Goal: Transaction & Acquisition: Purchase product/service

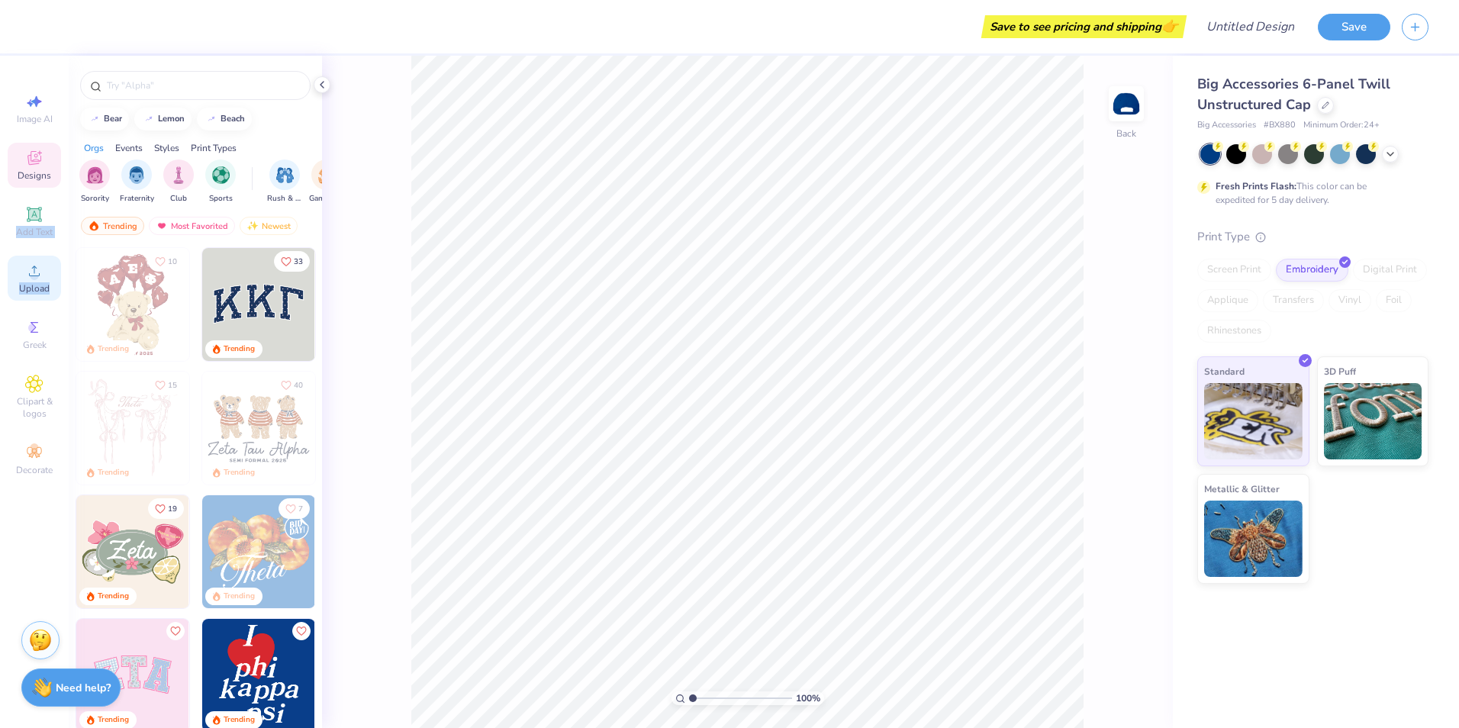
drag, startPoint x: 40, startPoint y: 223, endPoint x: 47, endPoint y: 292, distance: 69.8
click at [47, 292] on div "Image AI Designs Add Text Upload Greek Clipart & logos Decorate" at bounding box center [34, 284] width 53 height 396
drag, startPoint x: 47, startPoint y: 292, endPoint x: 27, endPoint y: 275, distance: 27.1
click at [27, 275] on icon at bounding box center [34, 271] width 18 height 18
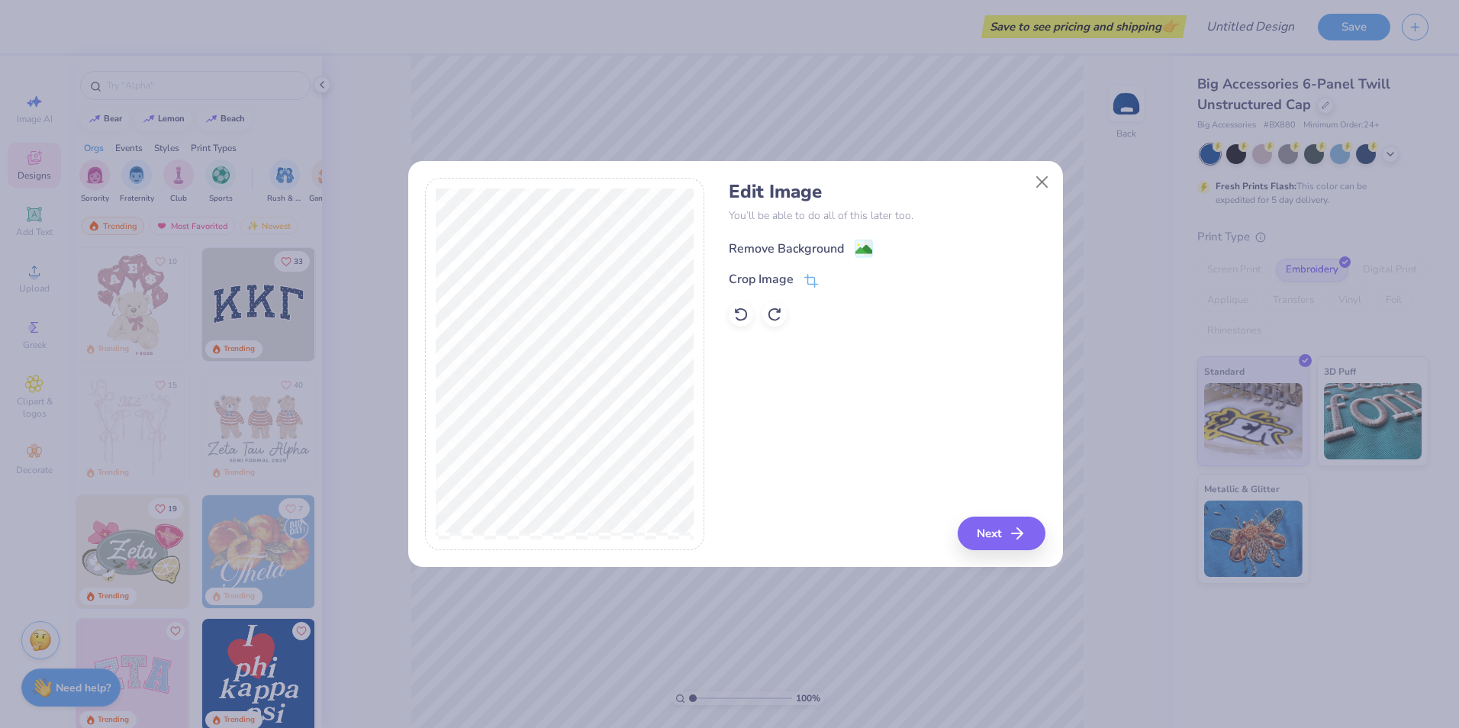
click at [795, 243] on div "Remove Background" at bounding box center [786, 249] width 115 height 18
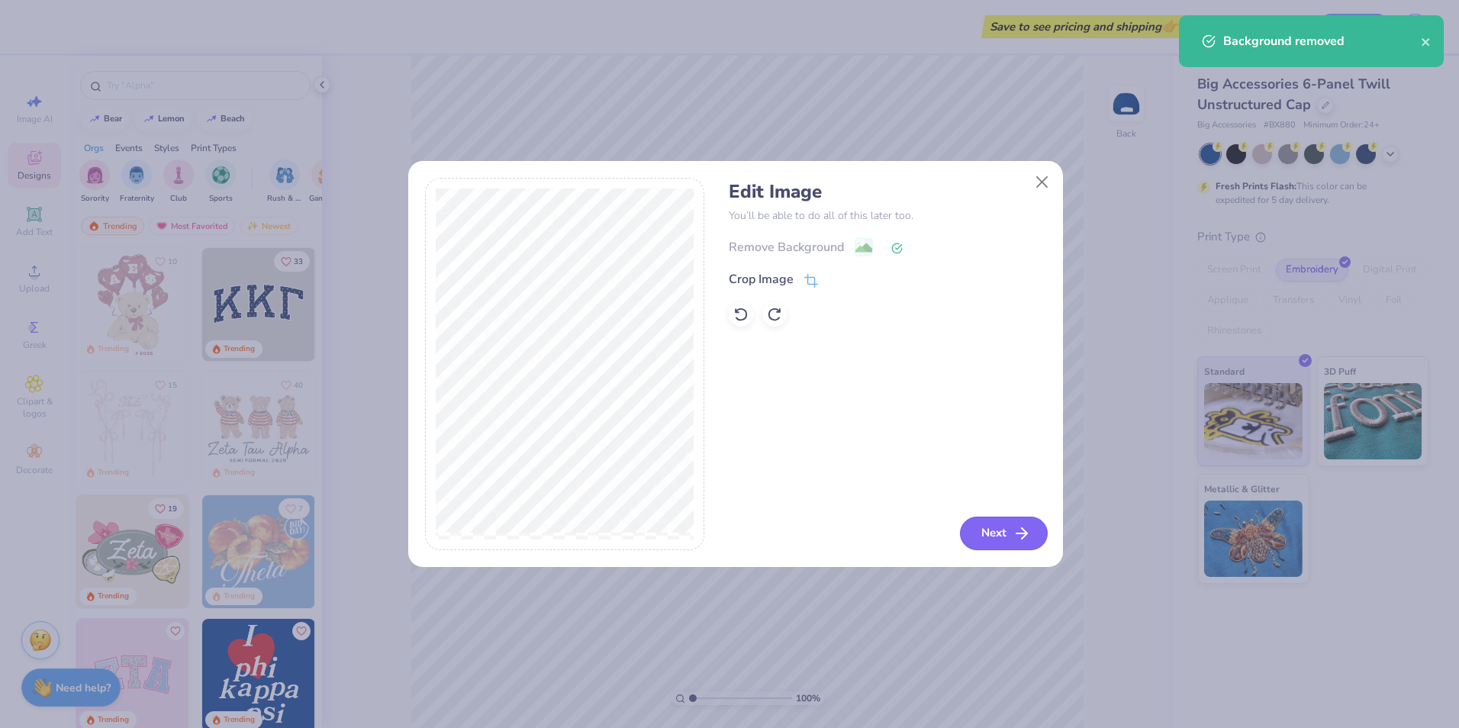
click at [989, 533] on button "Next" at bounding box center [1004, 534] width 88 height 34
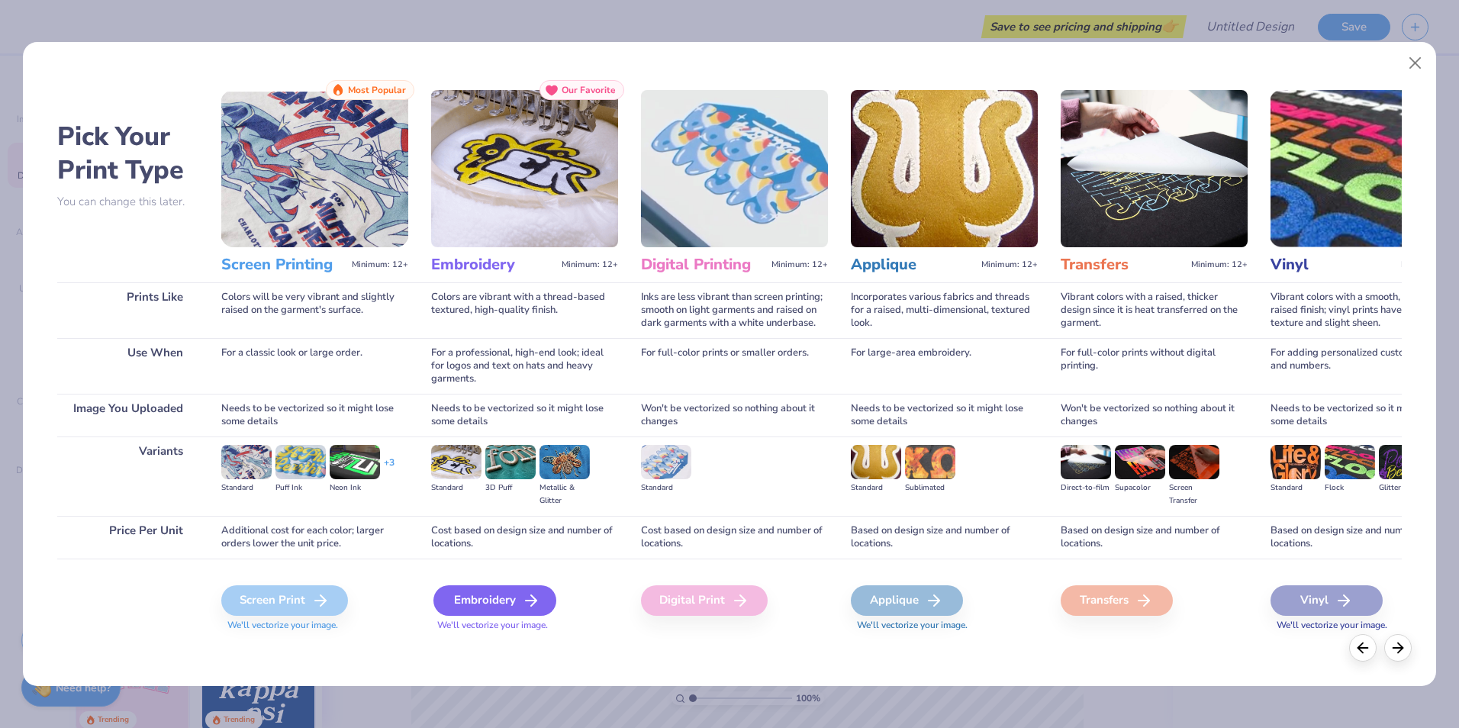
click at [496, 598] on div "Embroidery" at bounding box center [494, 600] width 123 height 31
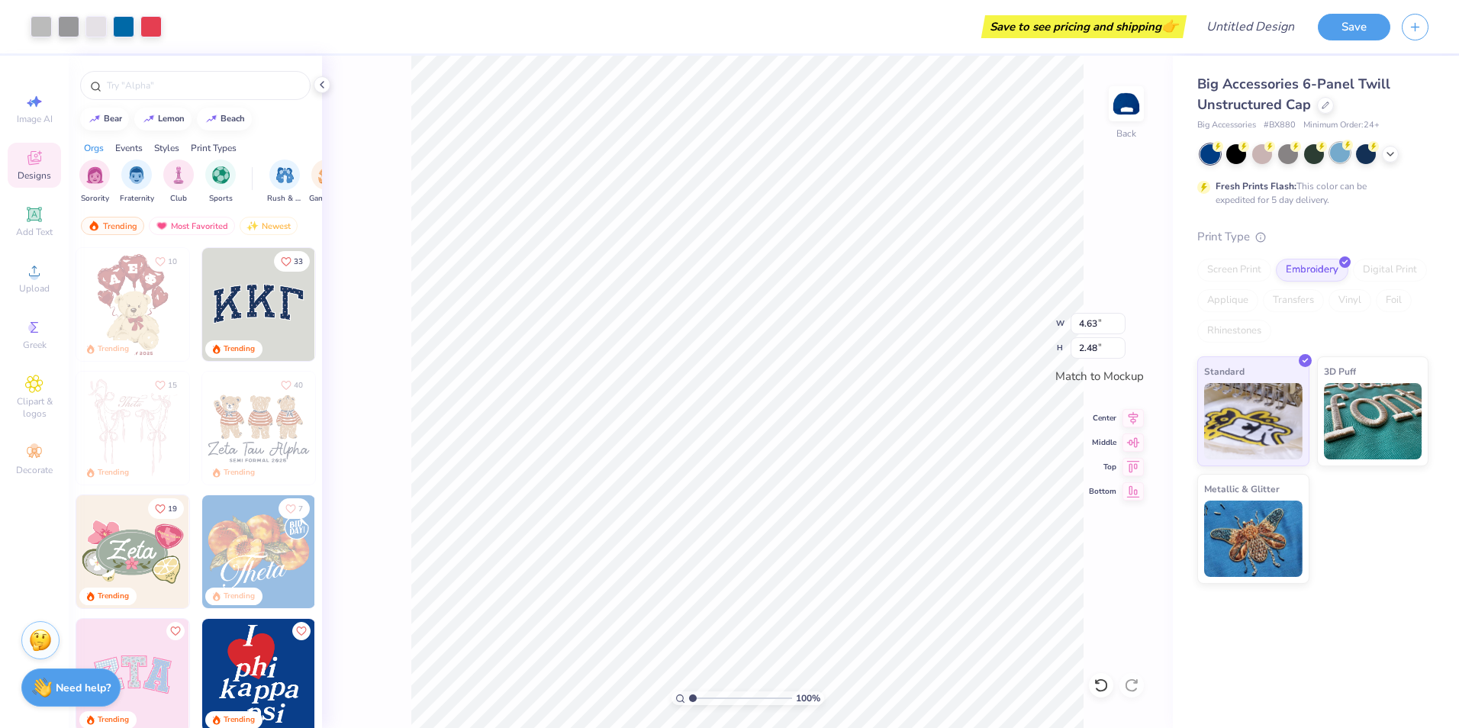
click at [1334, 155] on div at bounding box center [1340, 153] width 20 height 20
click at [1373, 156] on div at bounding box center [1366, 153] width 20 height 20
click at [1388, 153] on icon at bounding box center [1390, 152] width 12 height 12
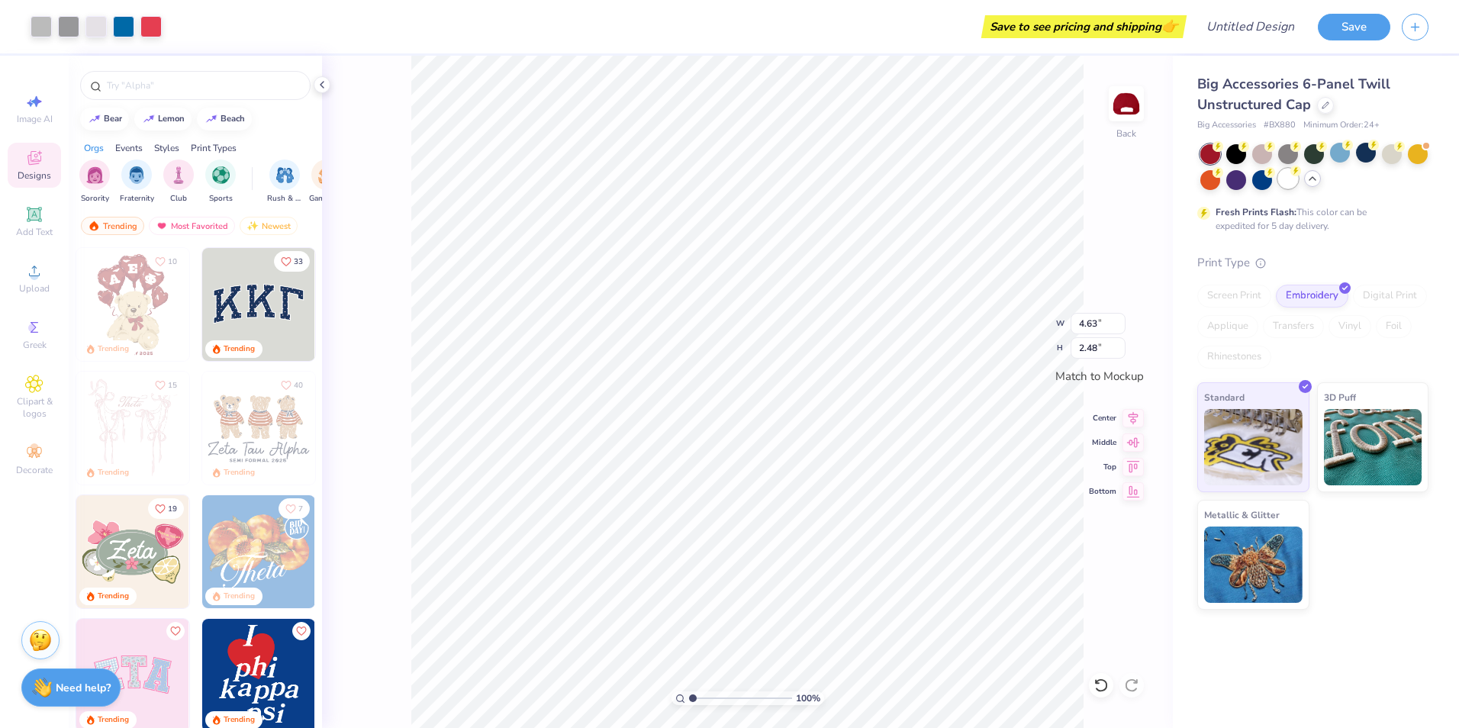
click at [1291, 182] on div at bounding box center [1288, 179] width 20 height 20
click at [1238, 153] on div at bounding box center [1236, 153] width 20 height 20
click at [1266, 151] on div at bounding box center [1262, 153] width 20 height 20
click at [1283, 149] on div at bounding box center [1288, 153] width 20 height 20
click at [1315, 153] on div at bounding box center [1314, 153] width 20 height 20
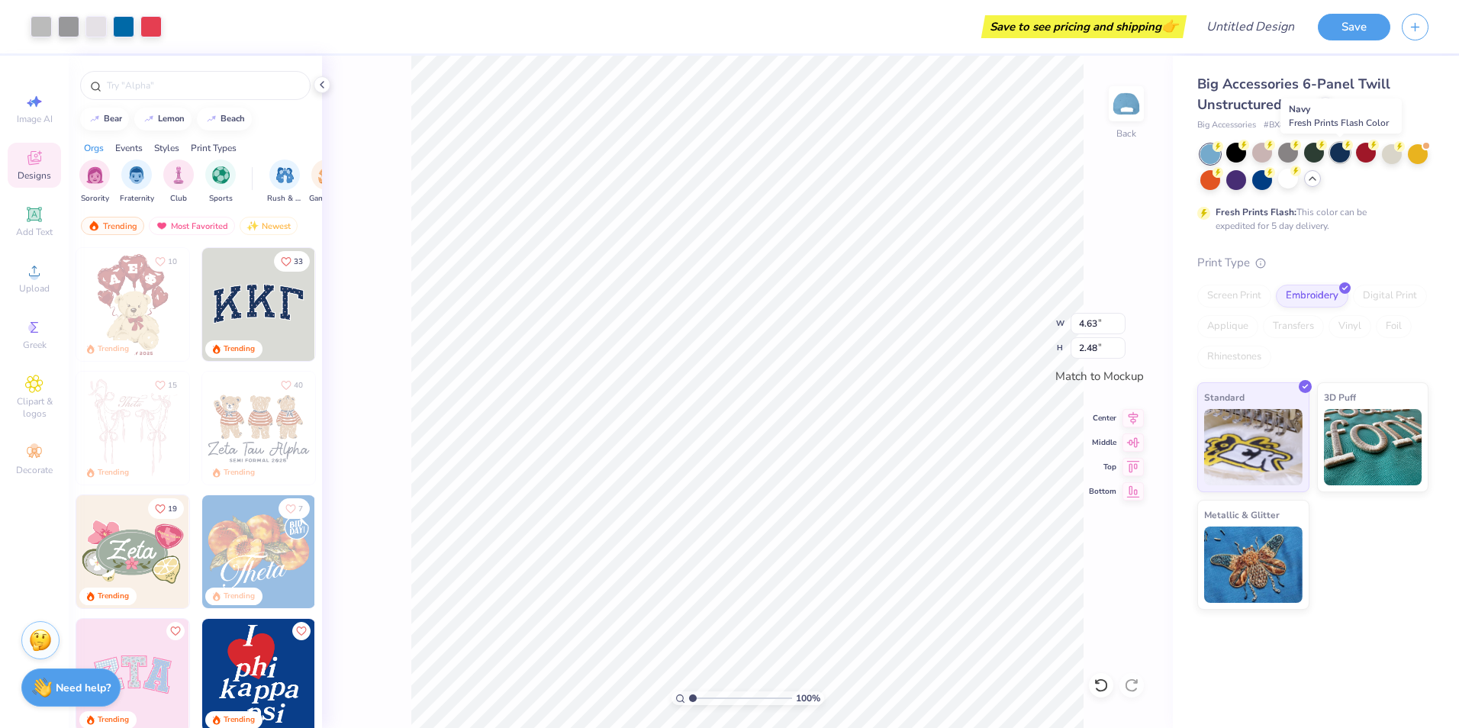
click at [1338, 153] on div at bounding box center [1340, 153] width 20 height 20
click at [1363, 155] on div at bounding box center [1366, 153] width 20 height 20
click at [1389, 156] on div at bounding box center [1392, 153] width 20 height 20
click at [1418, 158] on div at bounding box center [1418, 153] width 20 height 20
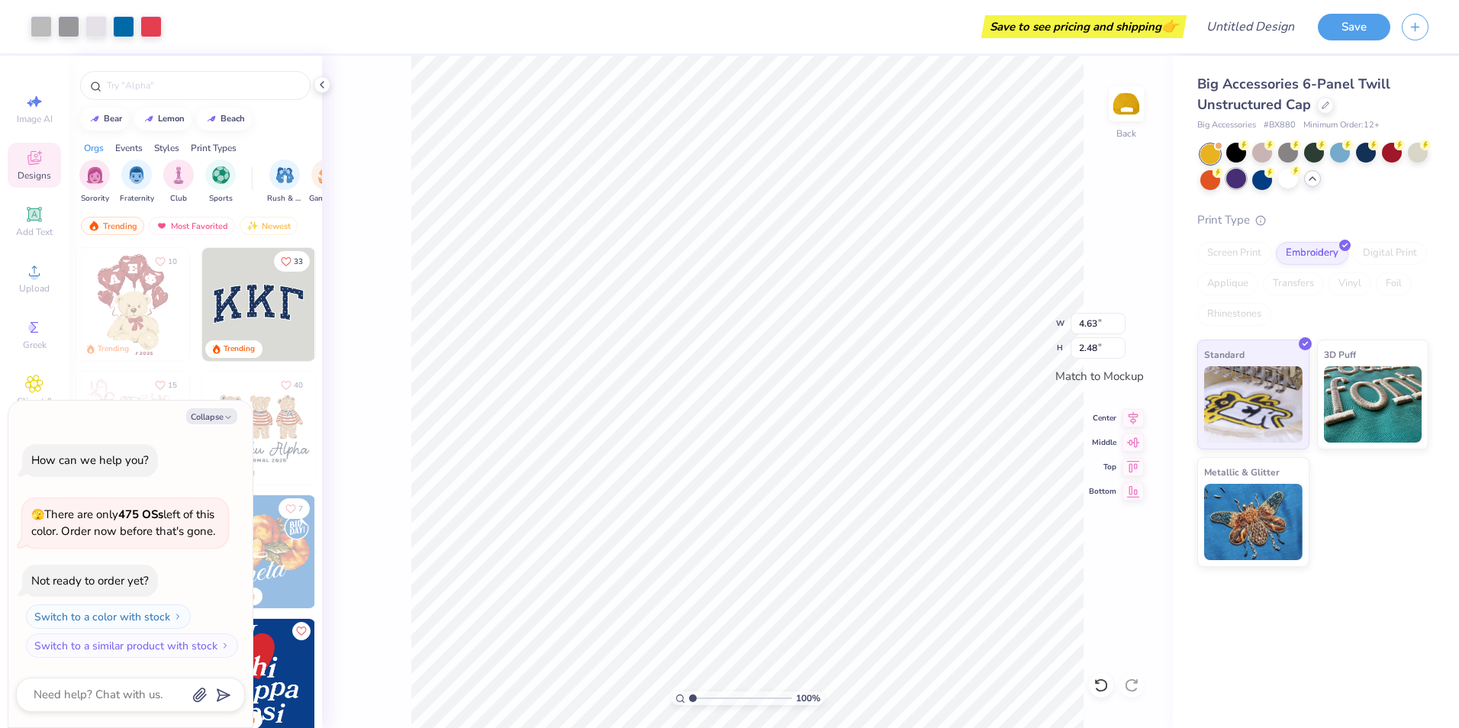
click at [1241, 174] on div at bounding box center [1236, 179] width 20 height 20
click at [1261, 187] on div at bounding box center [1262, 179] width 20 height 20
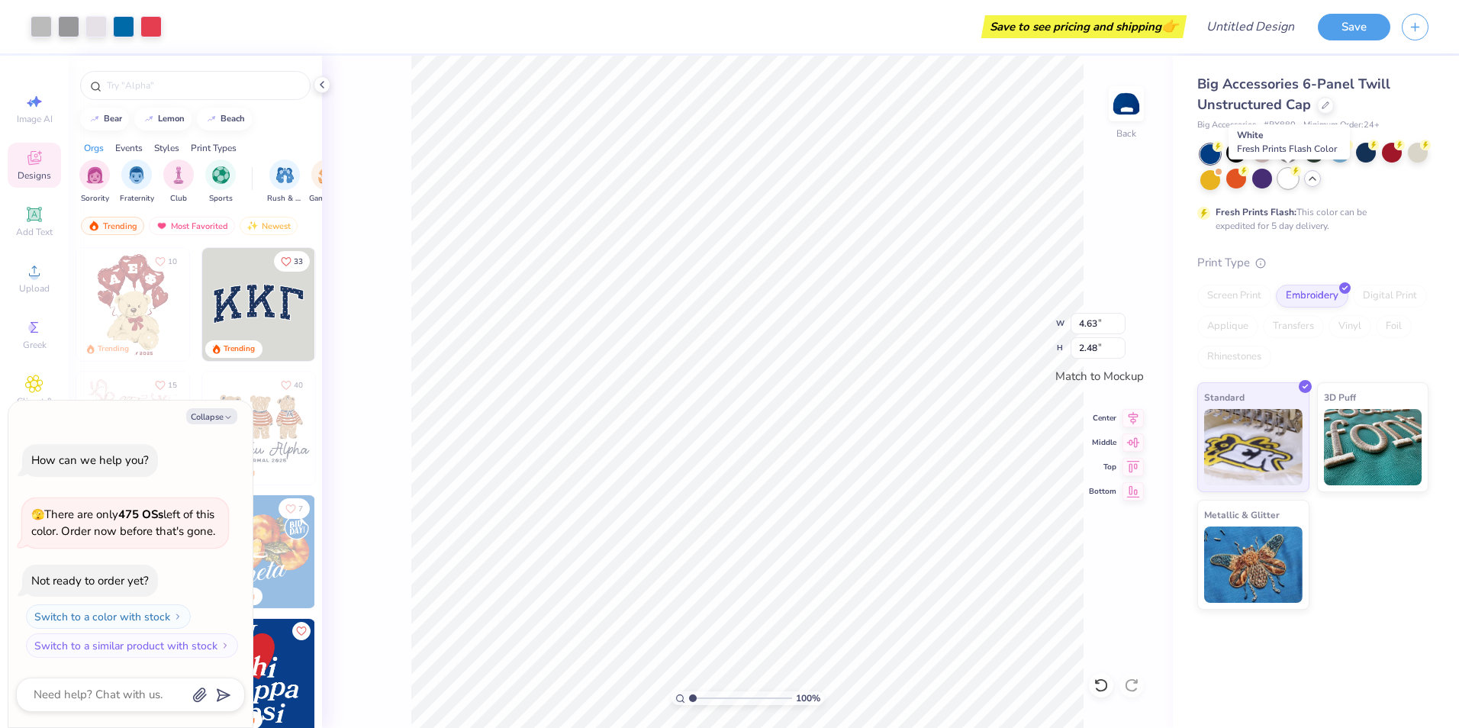
click at [1288, 182] on div at bounding box center [1288, 179] width 20 height 20
click at [1315, 185] on div at bounding box center [1312, 178] width 17 height 17
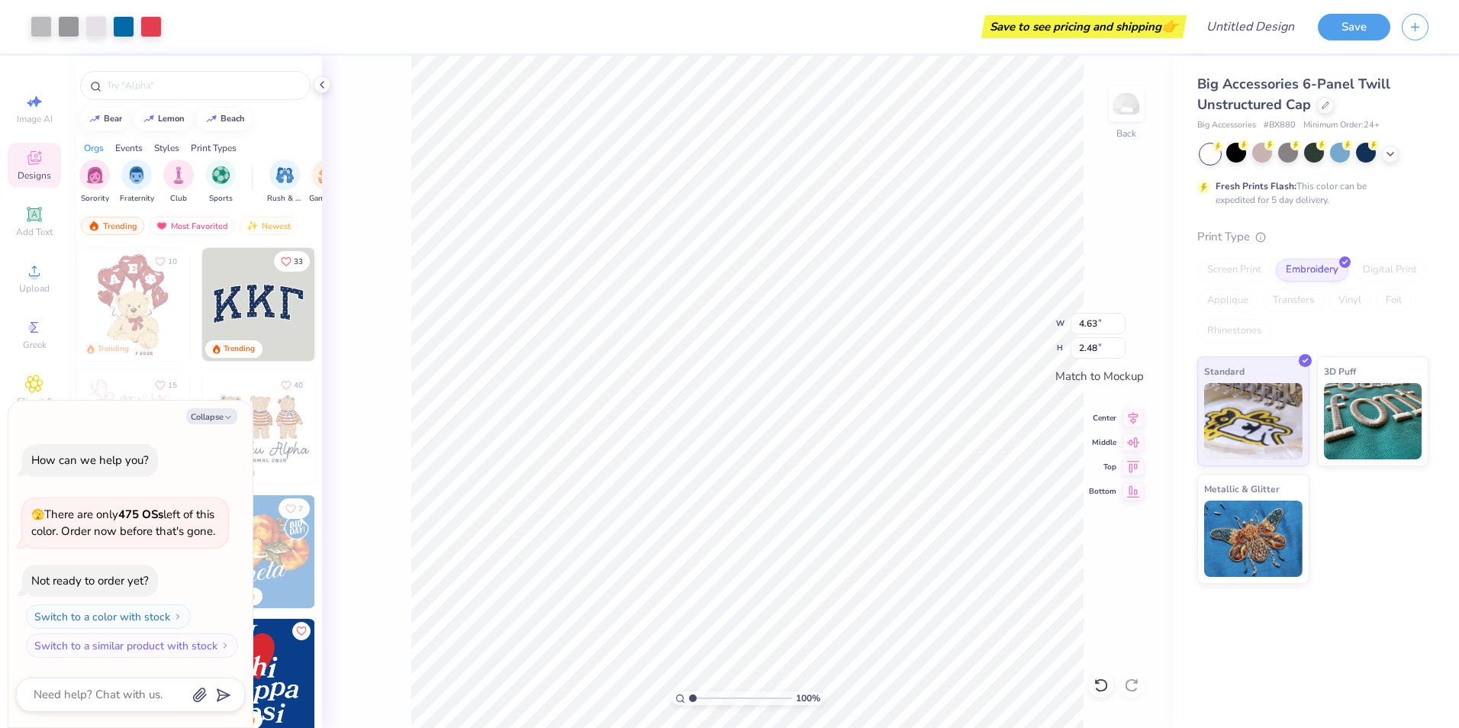
click at [1262, 96] on span "Big Accessories 6-Panel Twill Unstructured Cap" at bounding box center [1293, 94] width 193 height 39
click at [116, 32] on div at bounding box center [123, 24] width 21 height 21
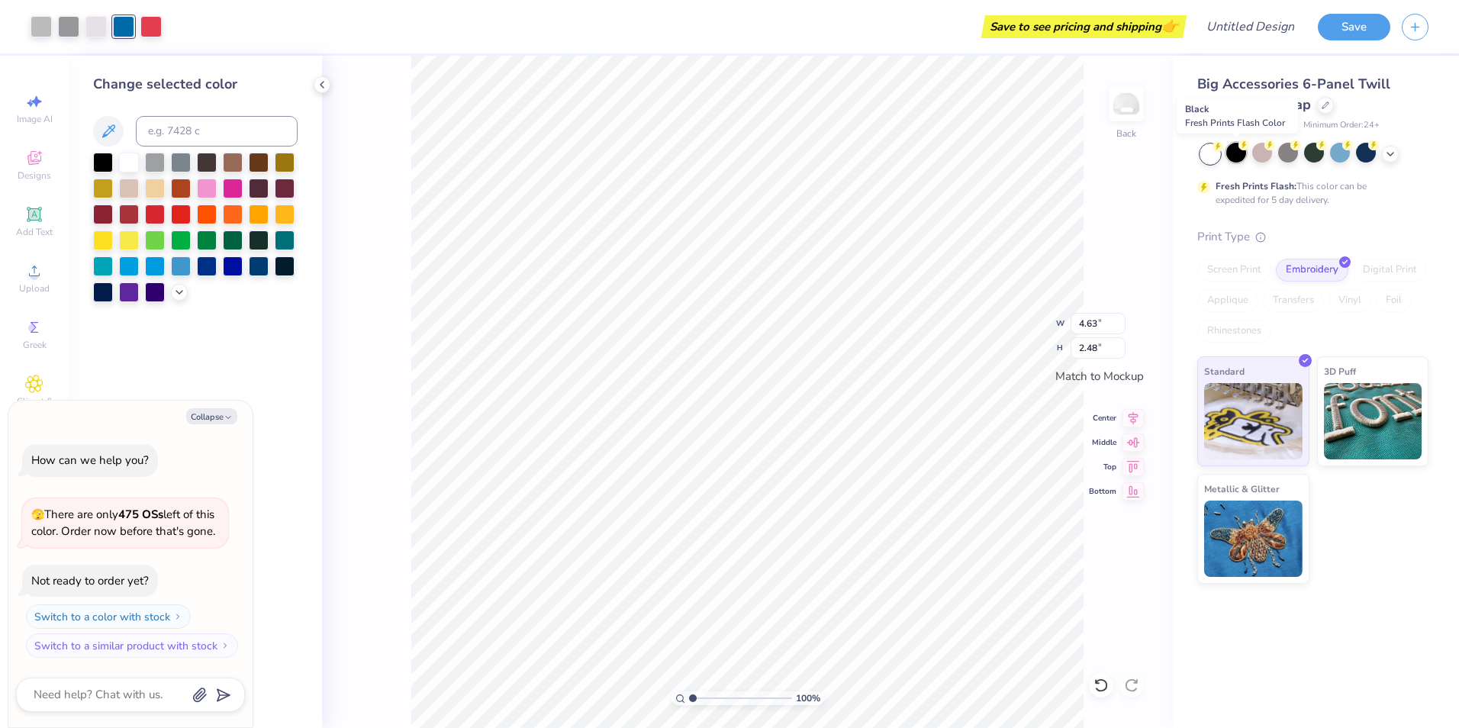
click at [1235, 152] on div at bounding box center [1236, 153] width 20 height 20
click at [1338, 155] on div at bounding box center [1340, 153] width 20 height 20
click at [324, 87] on icon at bounding box center [322, 85] width 12 height 12
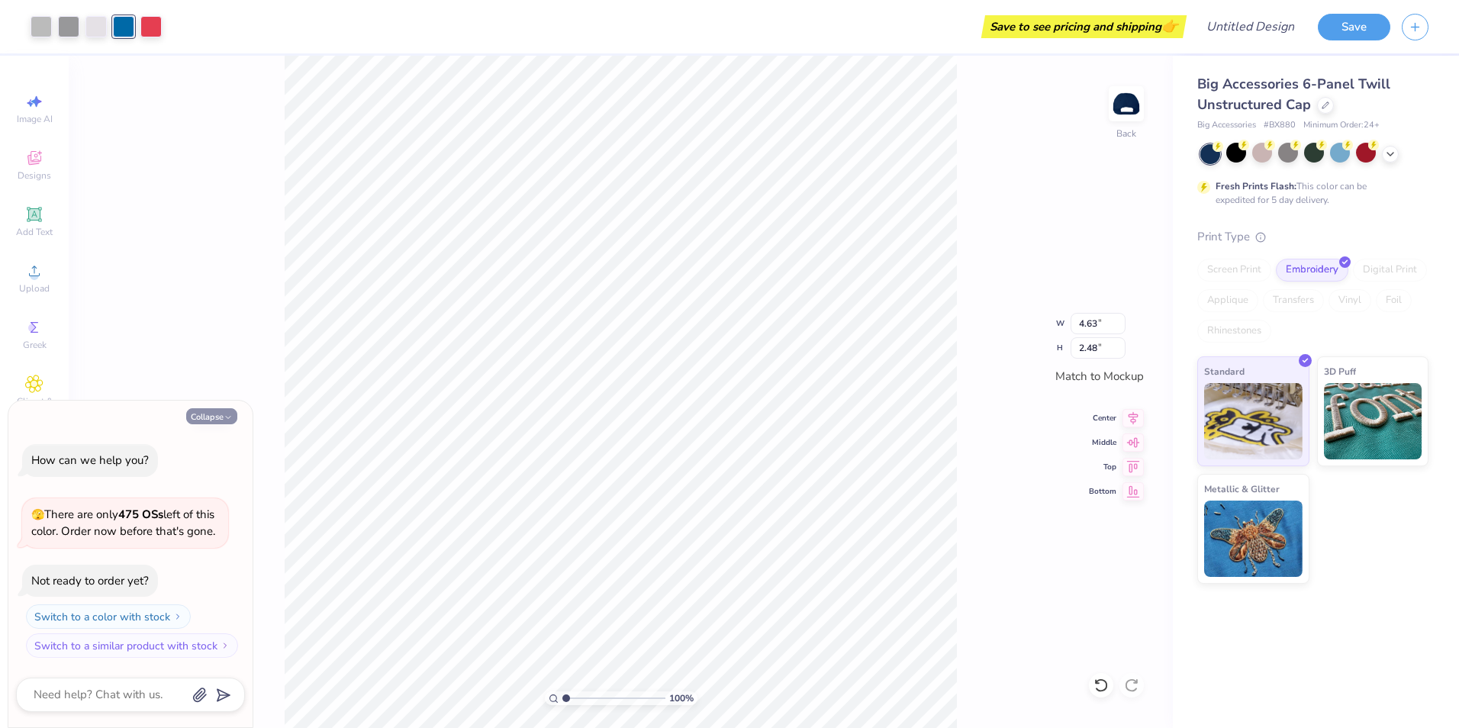
click at [217, 408] on button "Collapse" at bounding box center [211, 416] width 51 height 16
type textarea "x"
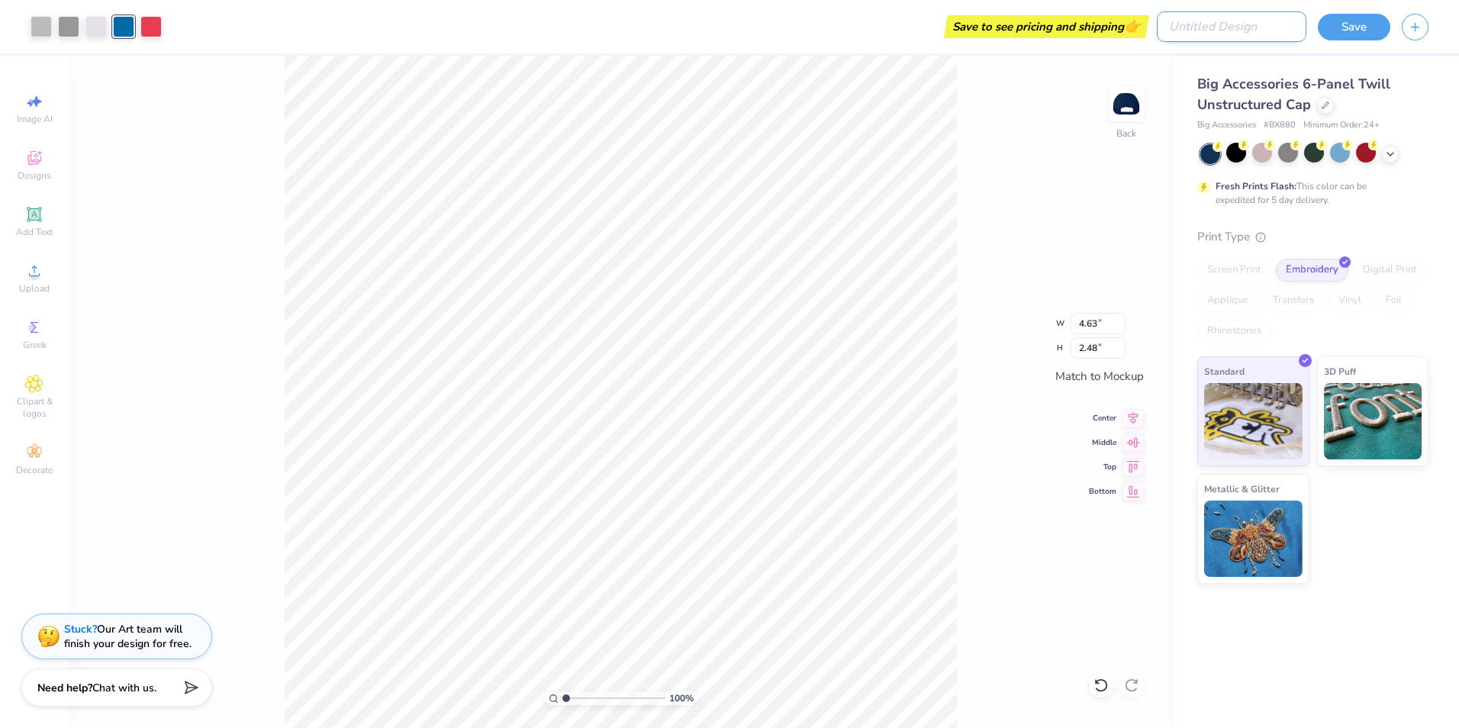
click at [1241, 22] on input "Design Title" at bounding box center [1232, 26] width 150 height 31
click at [1216, 84] on span "Big Accessories 6-Panel Twill Unstructured Cap" at bounding box center [1293, 94] width 193 height 39
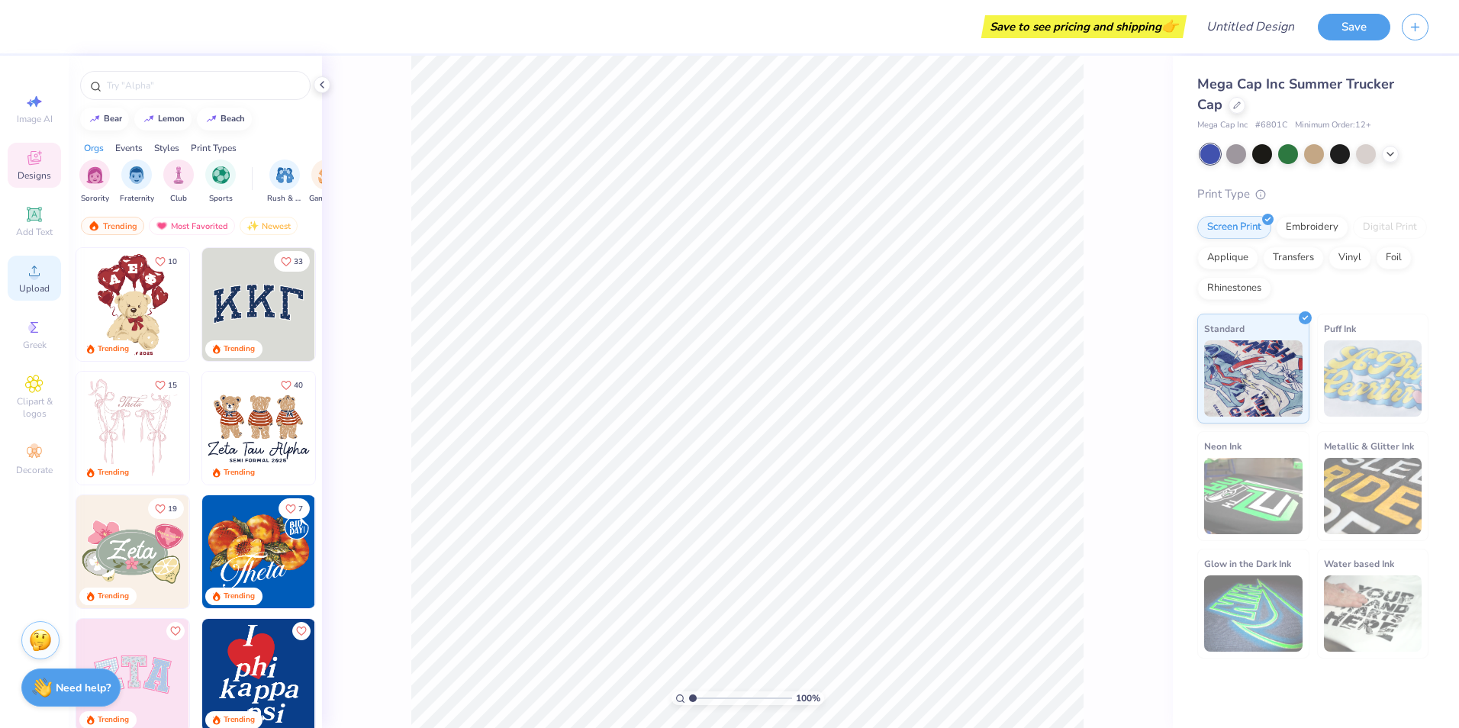
click at [38, 284] on span "Upload" at bounding box center [34, 288] width 31 height 12
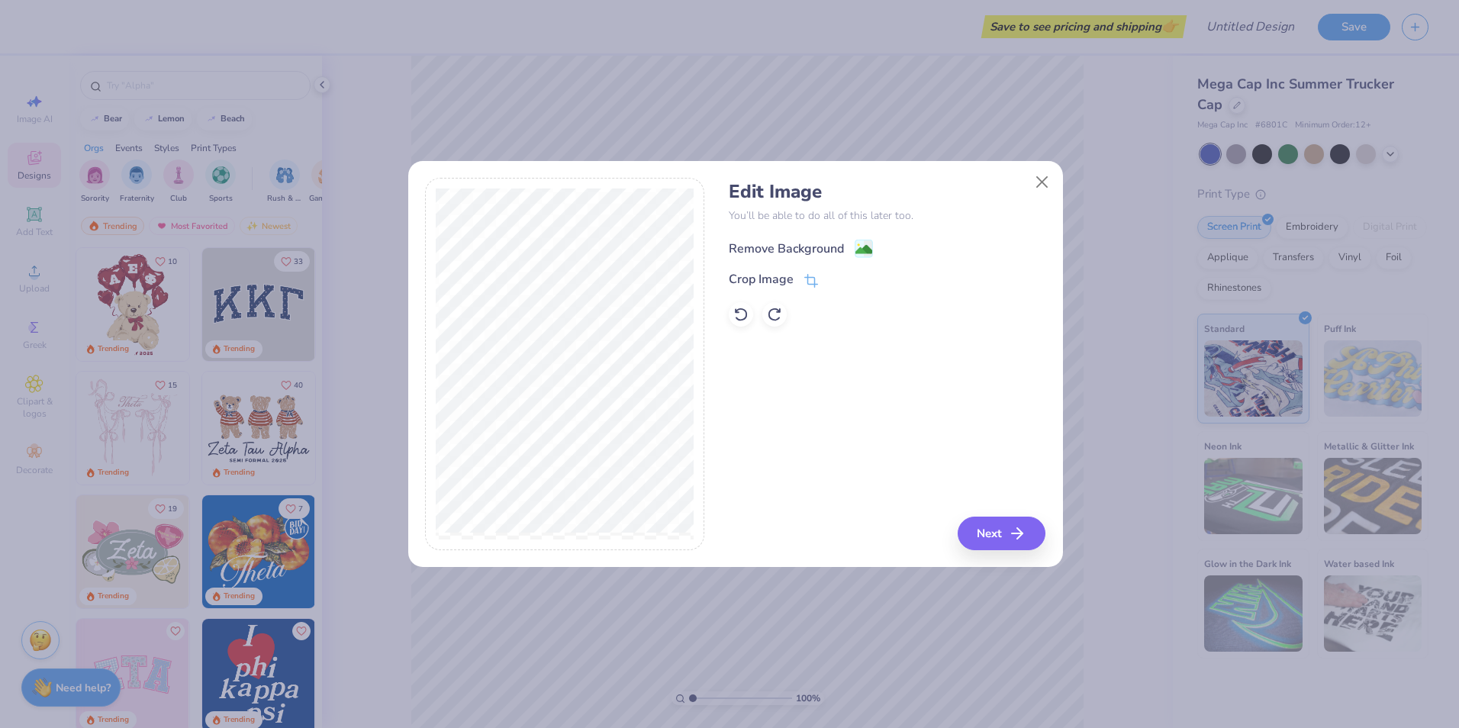
click at [807, 249] on div "Remove Background" at bounding box center [786, 249] width 115 height 18
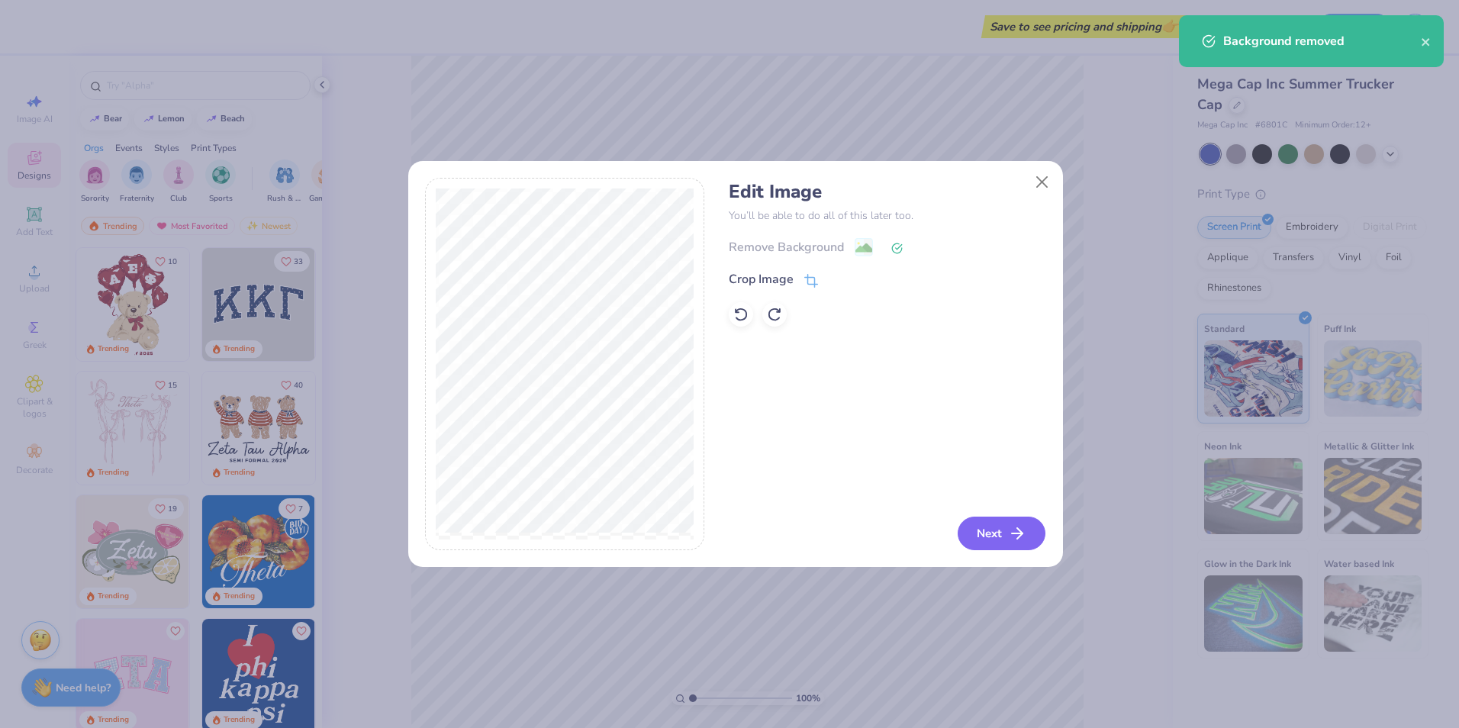
click at [995, 532] on button "Next" at bounding box center [1002, 534] width 88 height 34
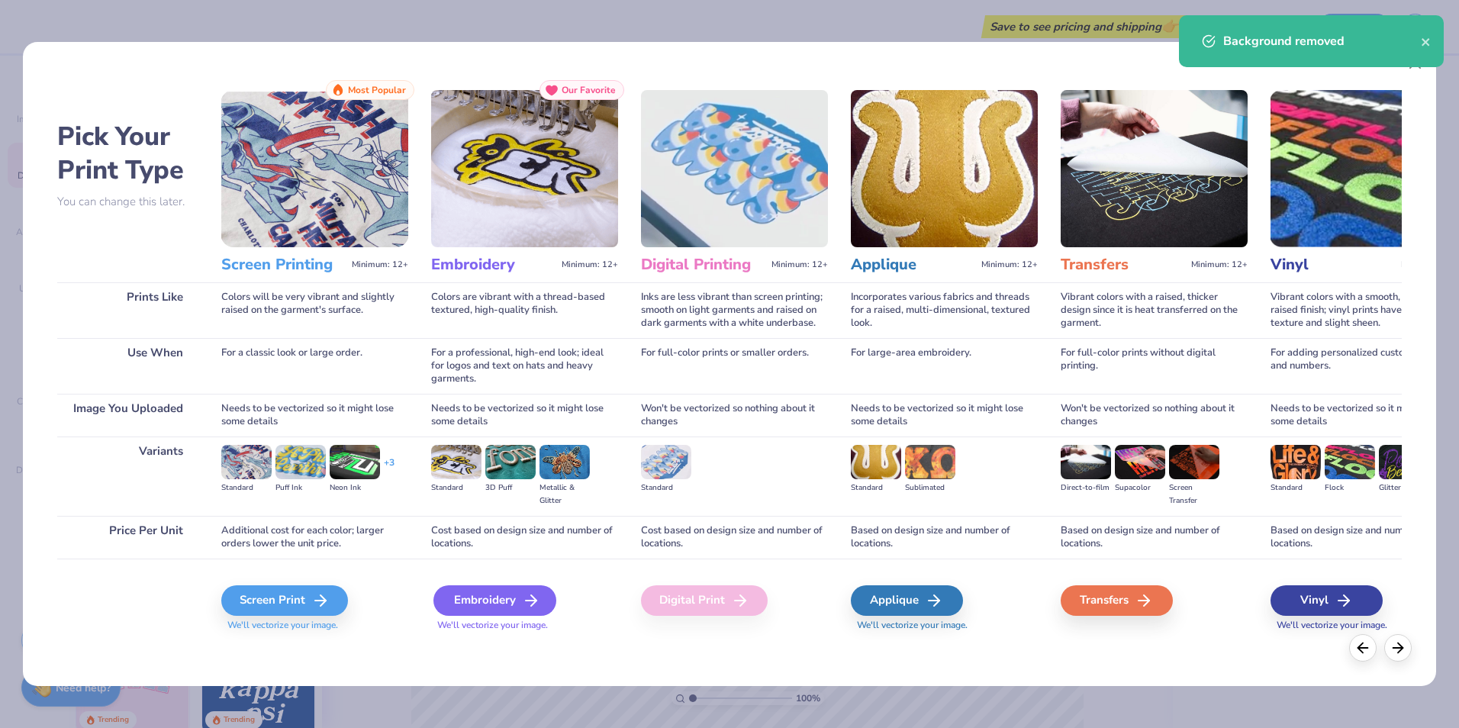
click at [475, 595] on div "Embroidery" at bounding box center [494, 600] width 123 height 31
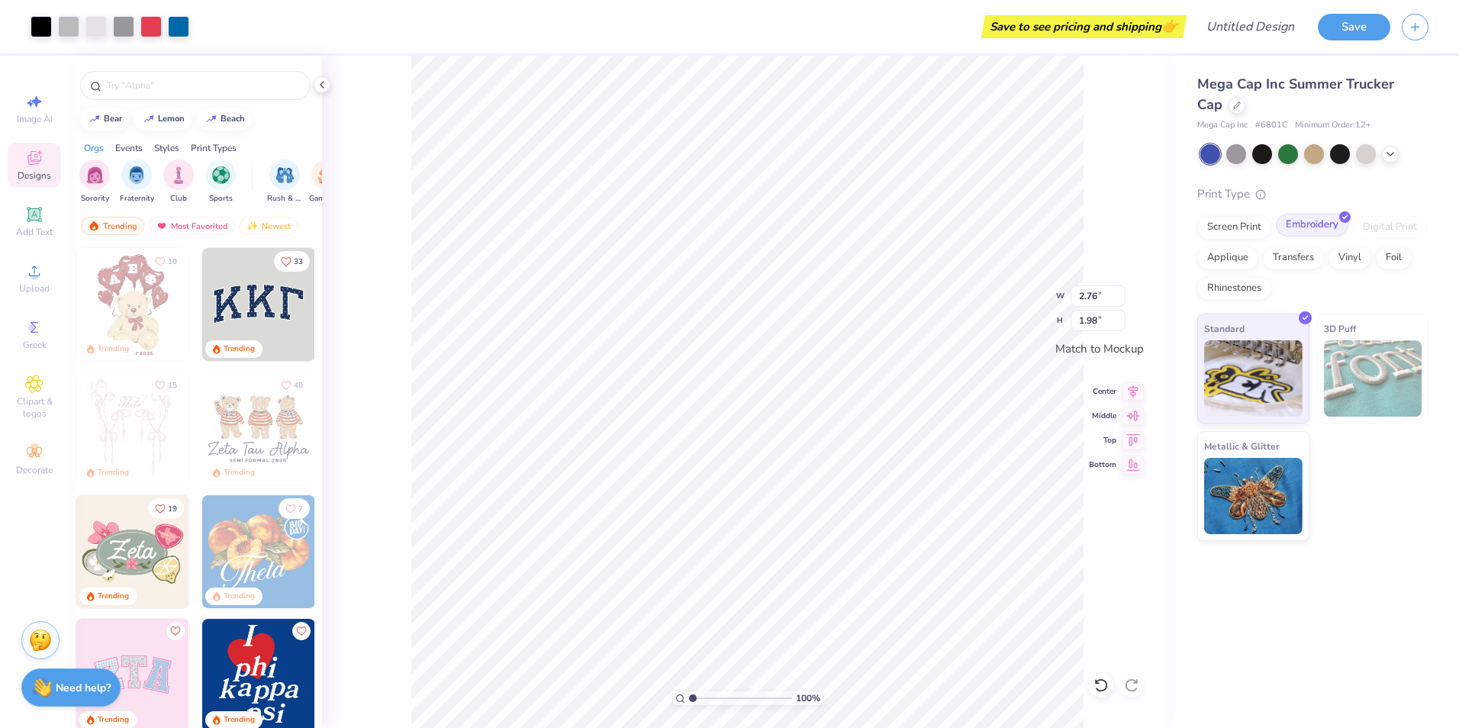
click at [1299, 227] on div "Embroidery" at bounding box center [1312, 225] width 72 height 23
click at [31, 281] on div "Upload" at bounding box center [34, 278] width 53 height 45
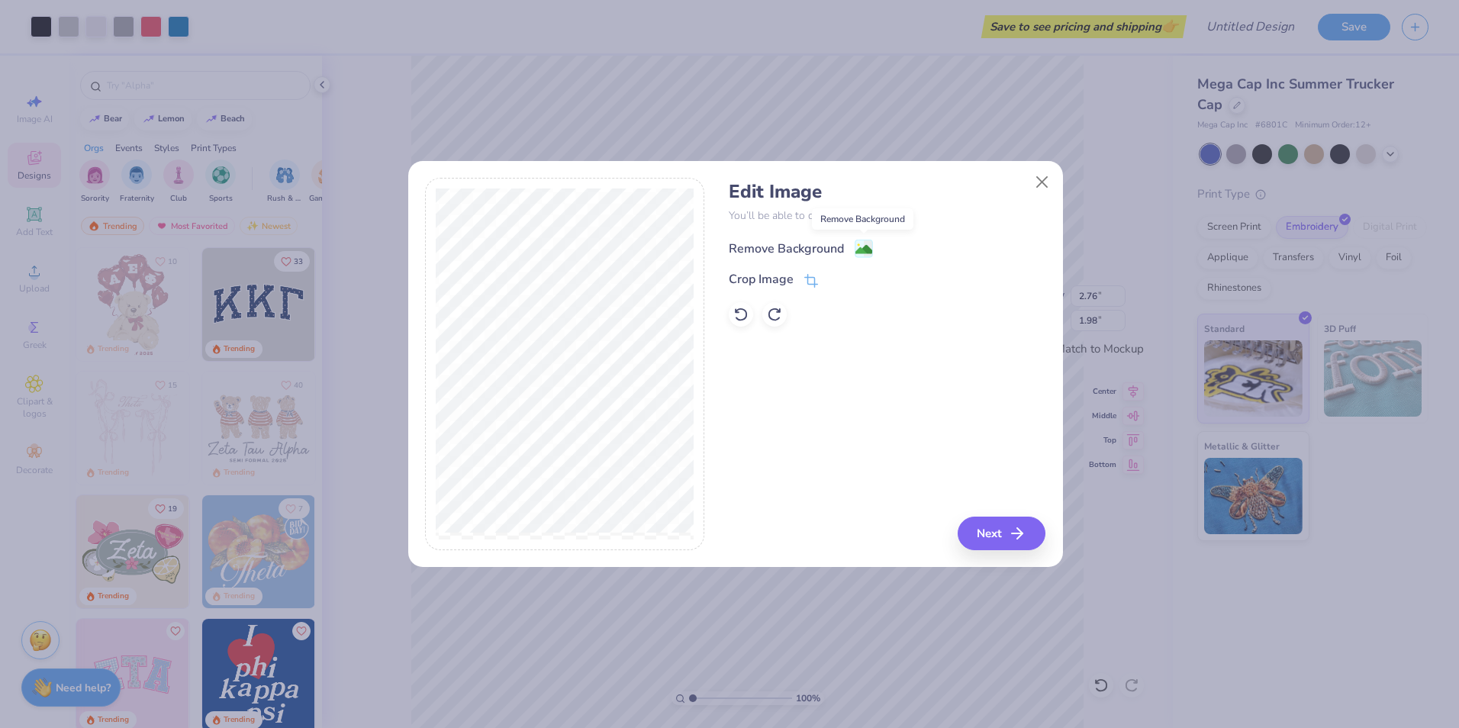
click at [861, 240] on rect at bounding box center [864, 249] width 18 height 18
